Goal: Task Accomplishment & Management: Manage account settings

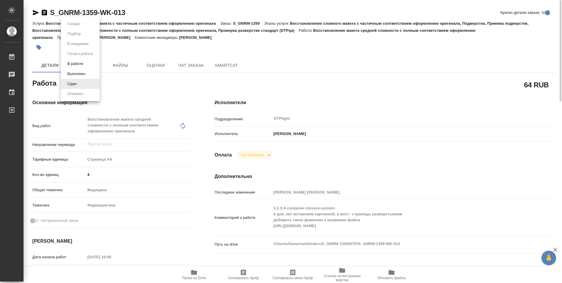
click at [78, 84] on body "🙏 .cls-1 fill:#fff; AWATERA Ovechkina Darya Работы 0 Чаты График Выйти S_GNRM-1…" at bounding box center [281, 141] width 562 height 283
click at [306, 85] on div at bounding box center [281, 141] width 562 height 283
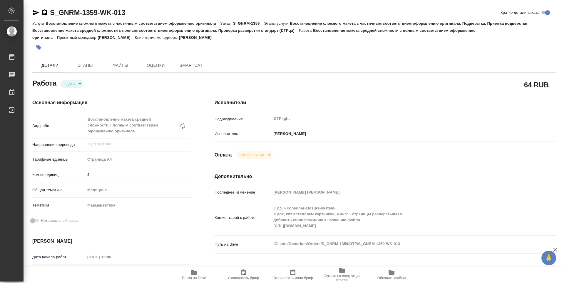
type textarea "x"
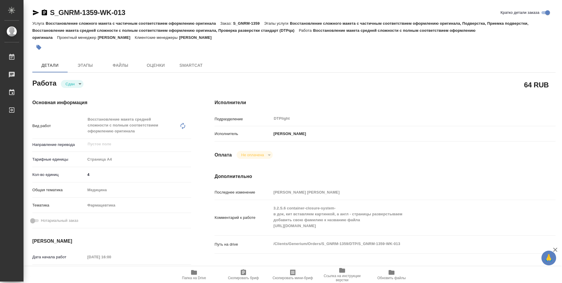
type textarea "x"
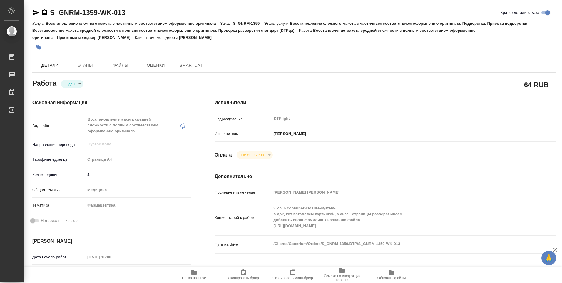
type textarea "x"
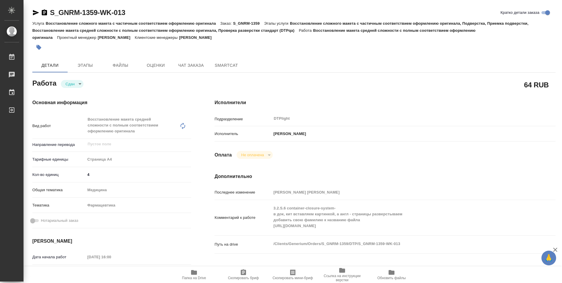
type textarea "x"
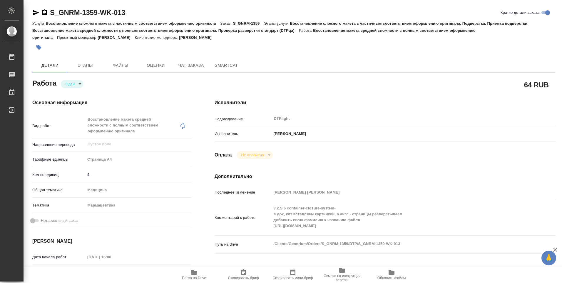
type textarea "x"
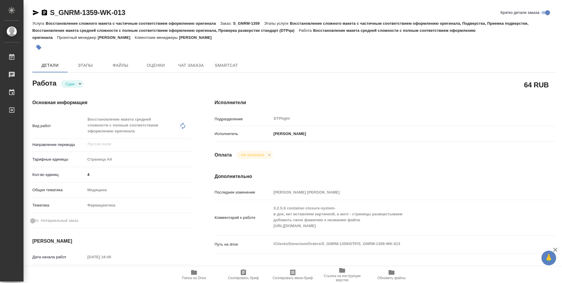
type textarea "x"
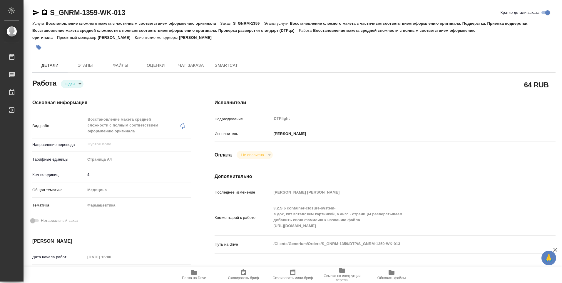
type textarea "x"
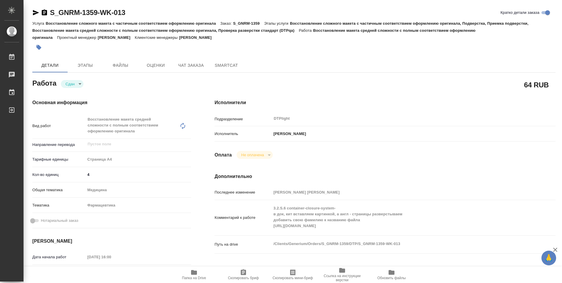
type textarea "x"
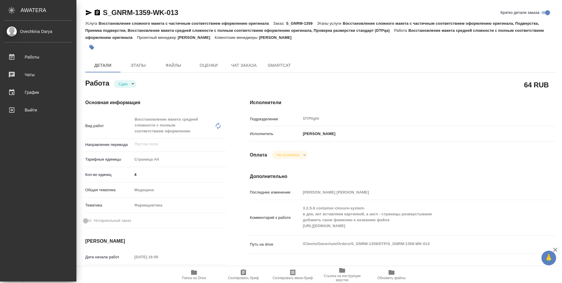
click at [40, 33] on div "Ovechkina Darya" at bounding box center [38, 31] width 68 height 6
type textarea "x"
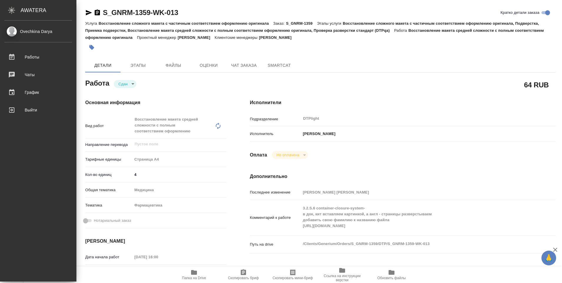
type textarea "x"
